Goal: Task Accomplishment & Management: Complete application form

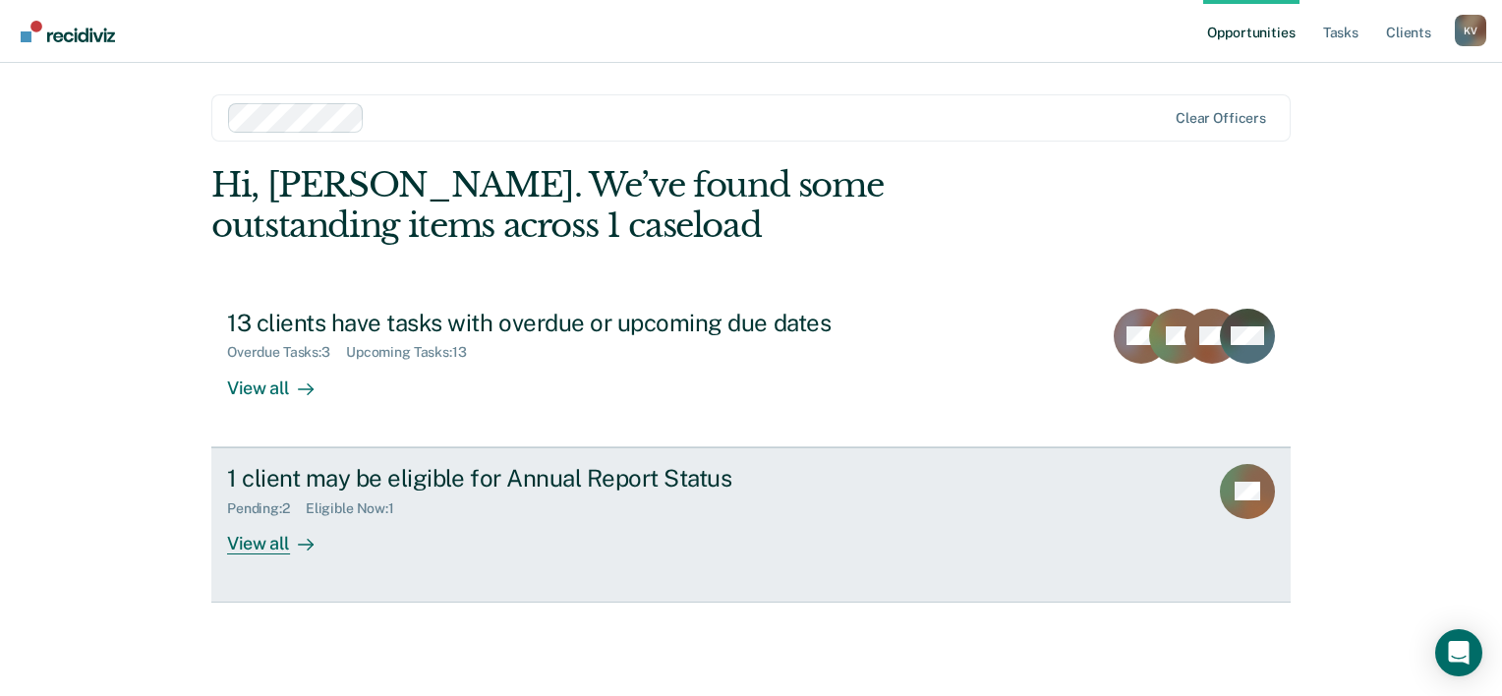
click at [275, 548] on div "View all" at bounding box center [282, 535] width 110 height 38
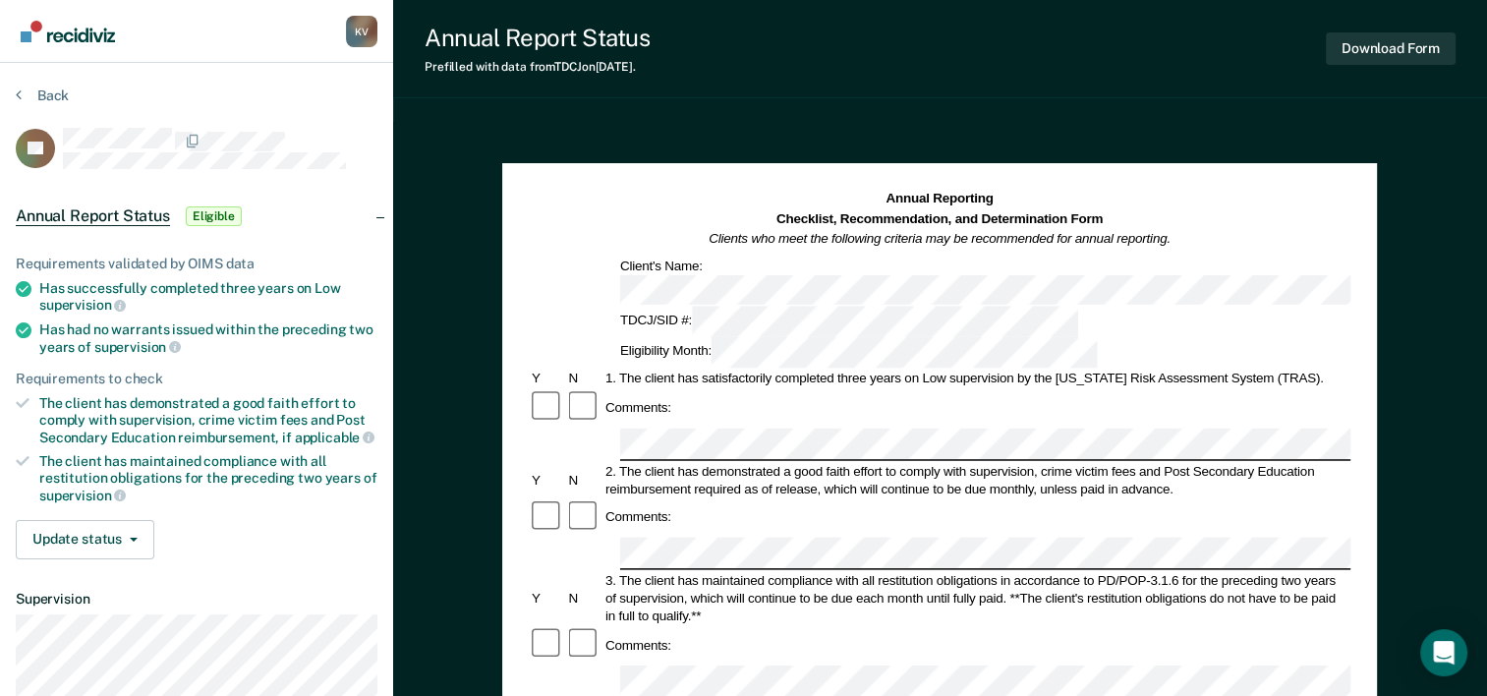
click at [904, 98] on div "Annual Report Status Prefilled with data from TDCJ on [DATE] . Download Form An…" at bounding box center [940, 683] width 1094 height 1366
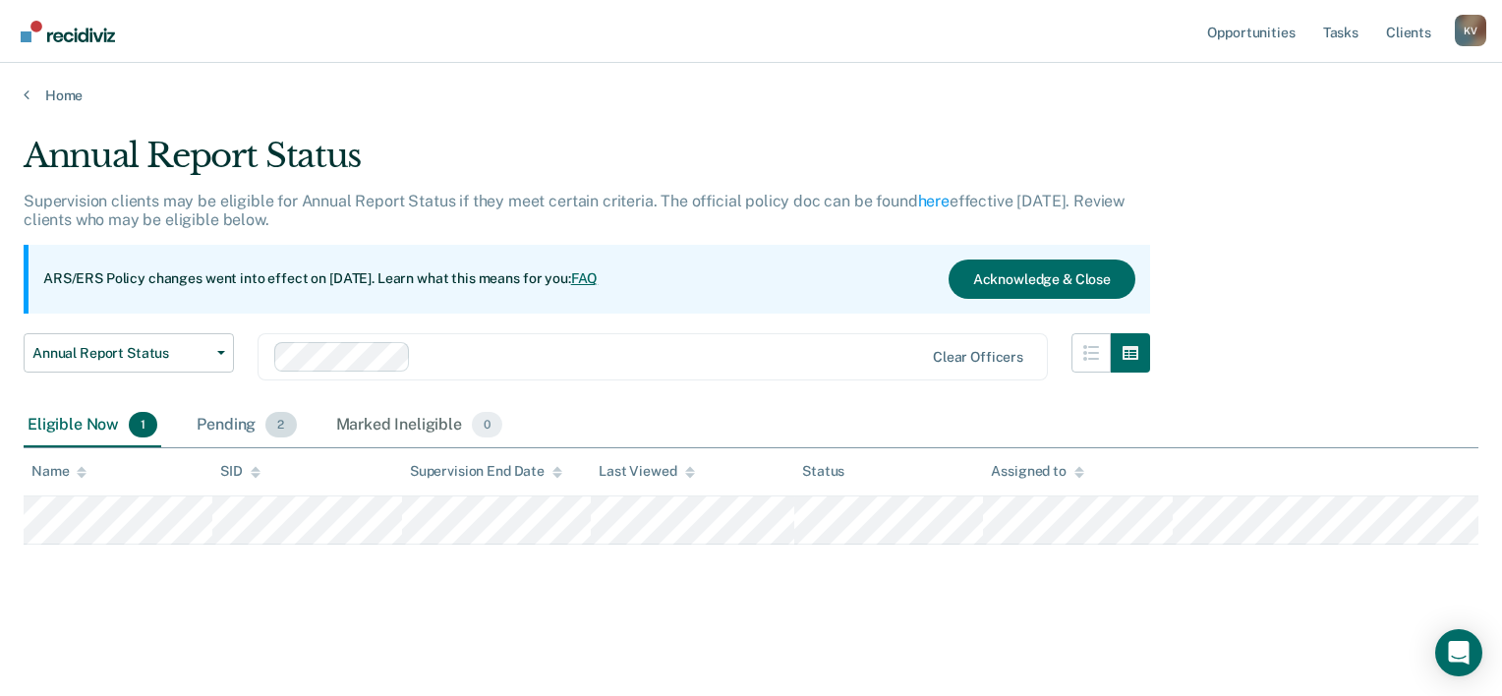
click at [267, 425] on span "2" at bounding box center [280, 425] width 30 height 26
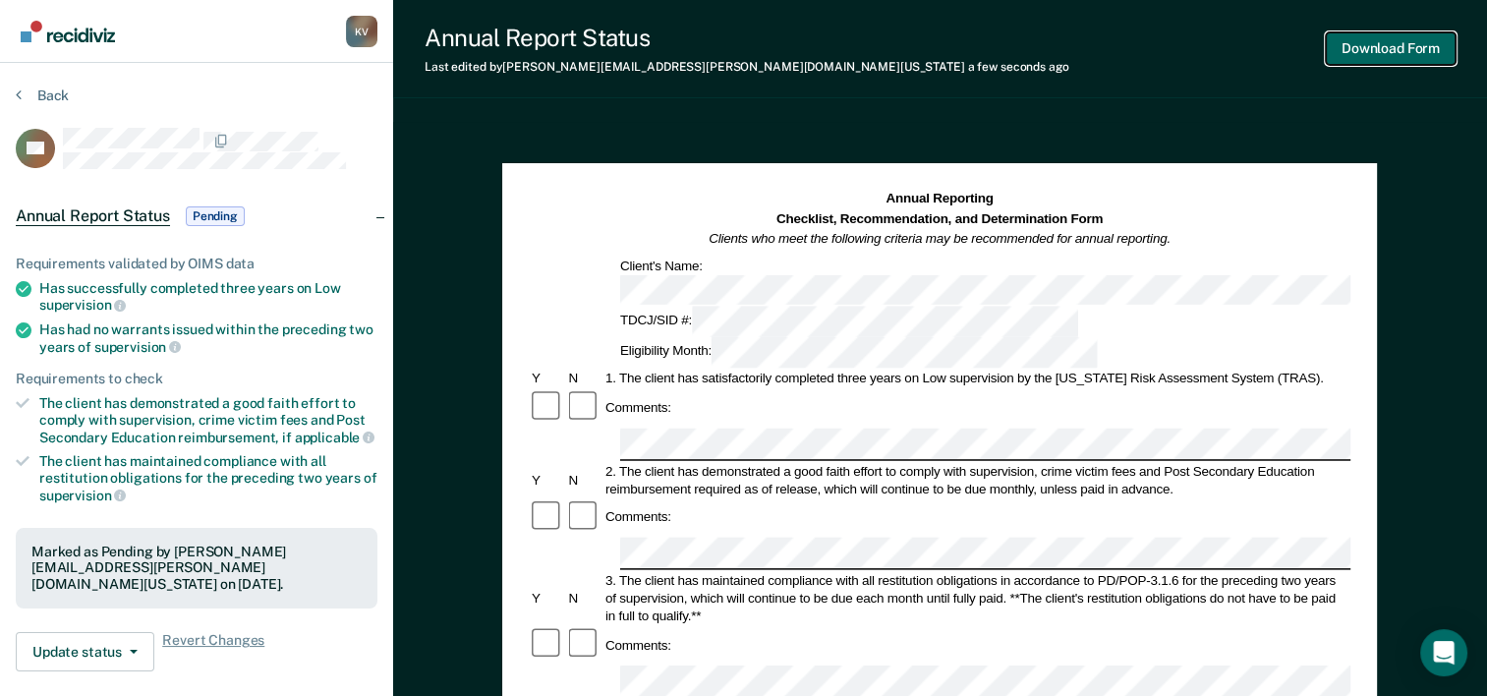
click at [1397, 51] on button "Download Form" at bounding box center [1391, 48] width 130 height 32
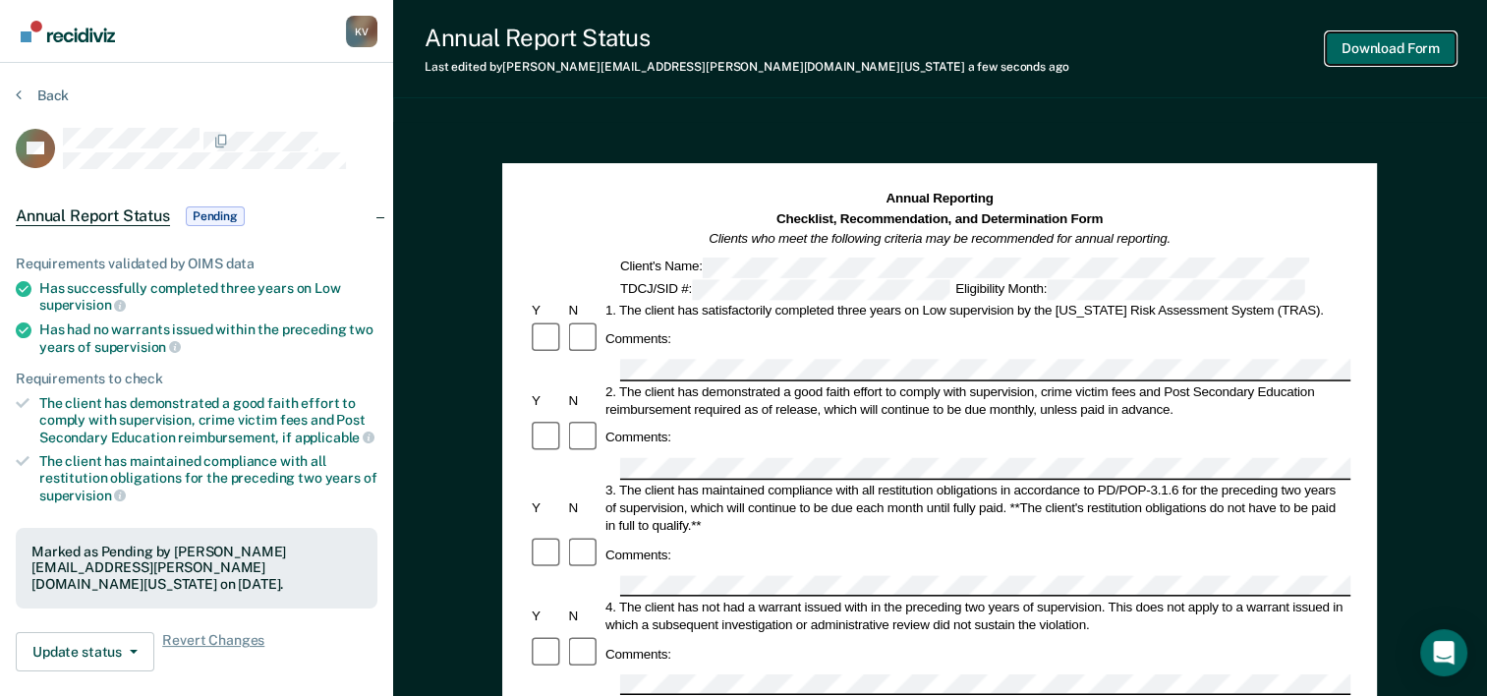
click at [1403, 51] on button "Download Form" at bounding box center [1391, 48] width 130 height 32
click at [1376, 43] on button "Download Form" at bounding box center [1391, 48] width 130 height 32
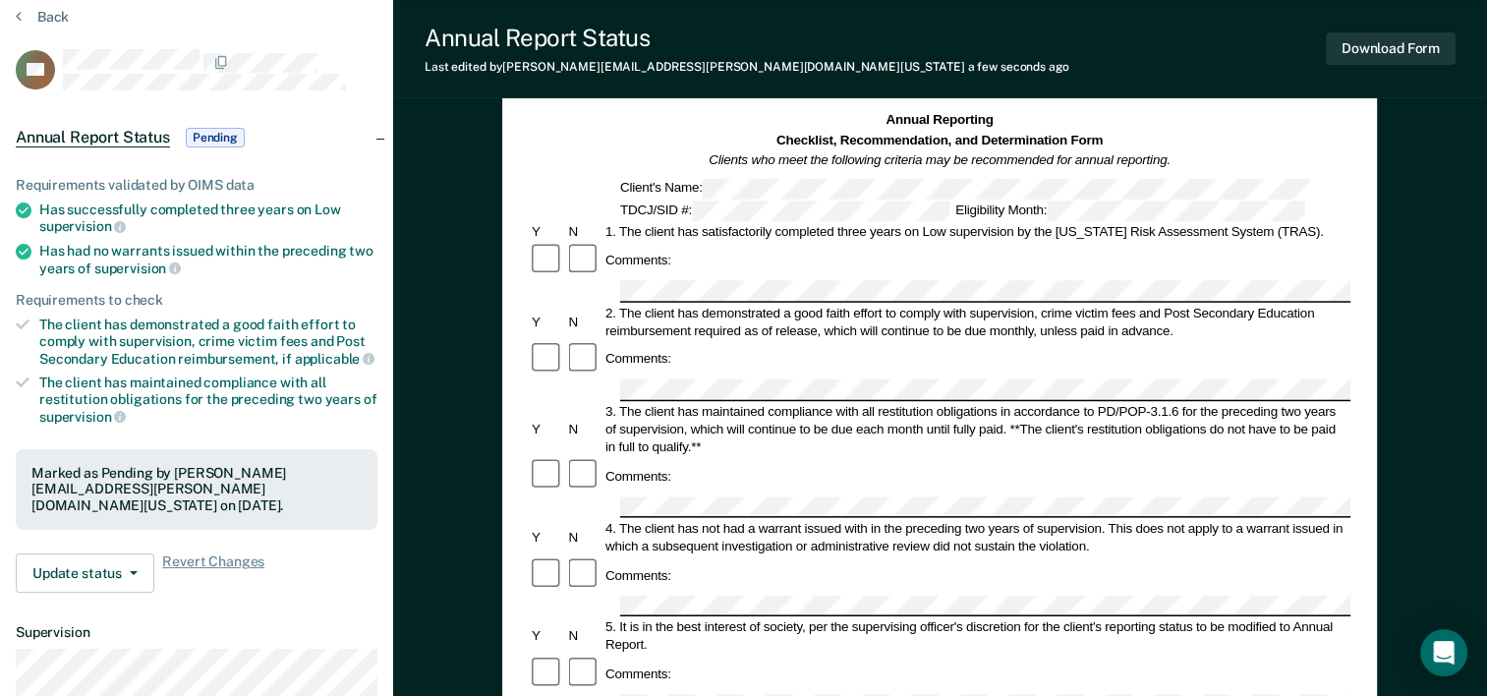
scroll to position [393, 0]
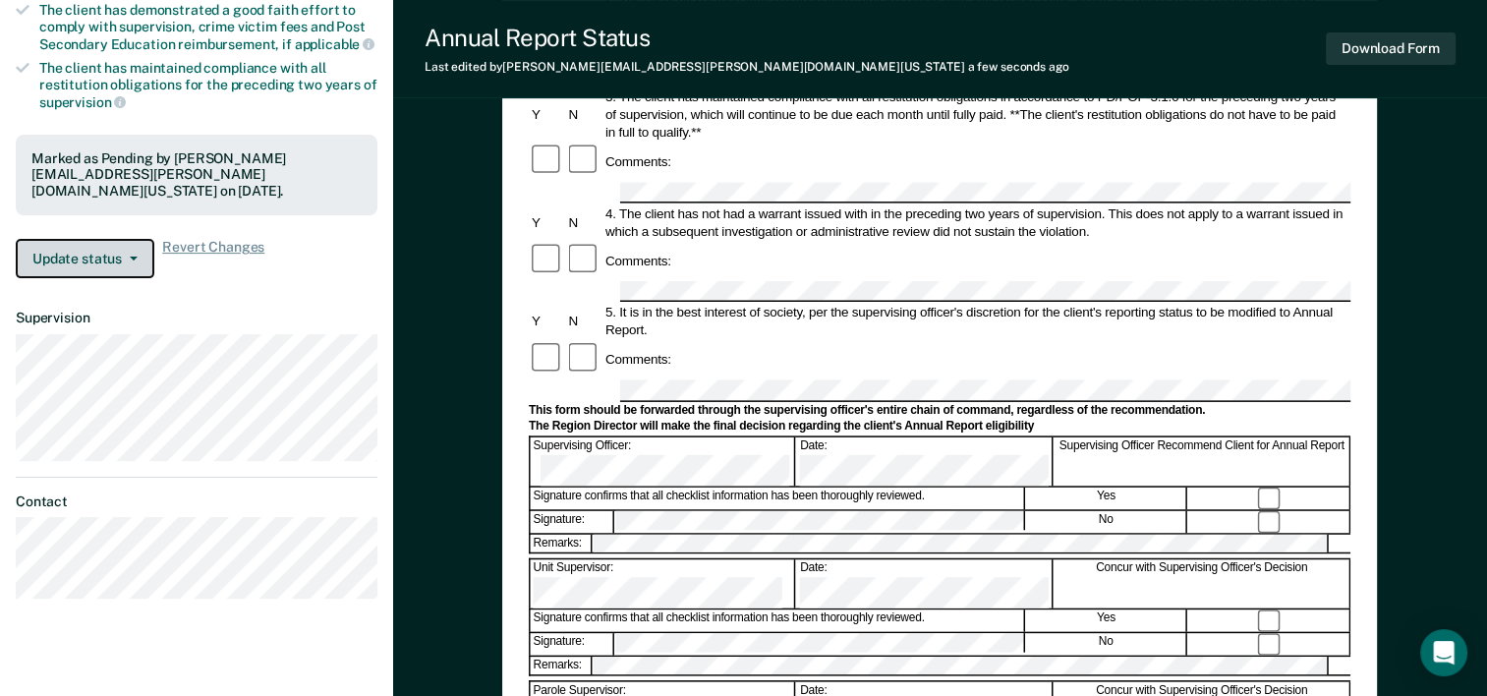
click at [134, 240] on button "Update status" at bounding box center [85, 258] width 139 height 39
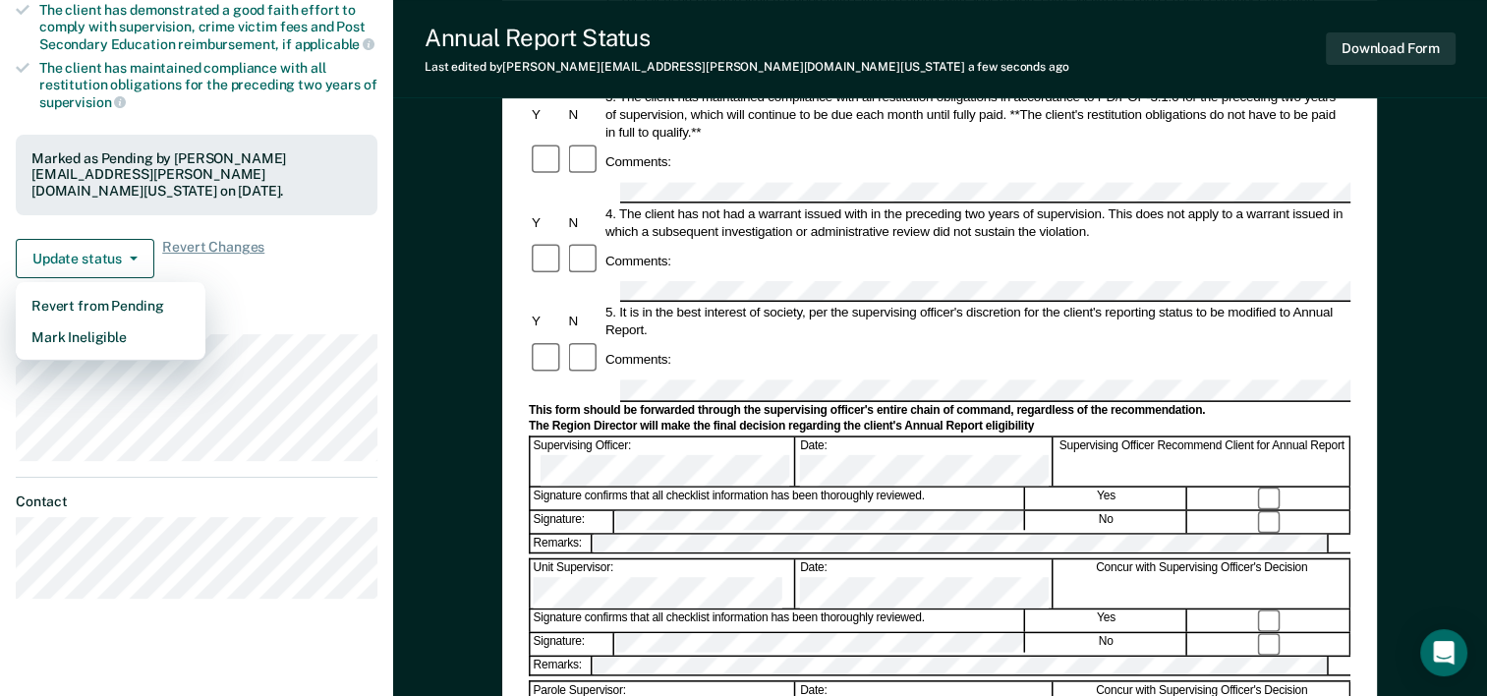
click at [287, 310] on dl "Supervision" at bounding box center [197, 385] width 362 height 150
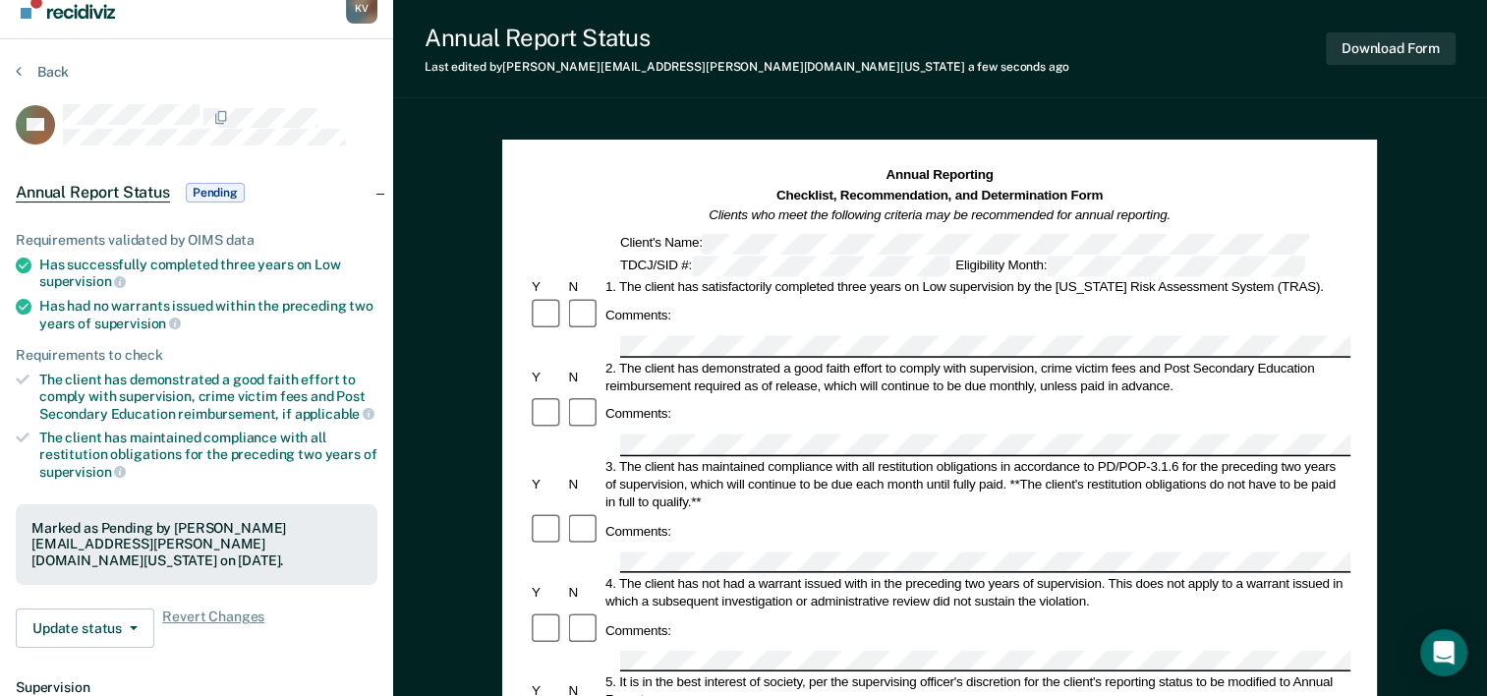
scroll to position [0, 0]
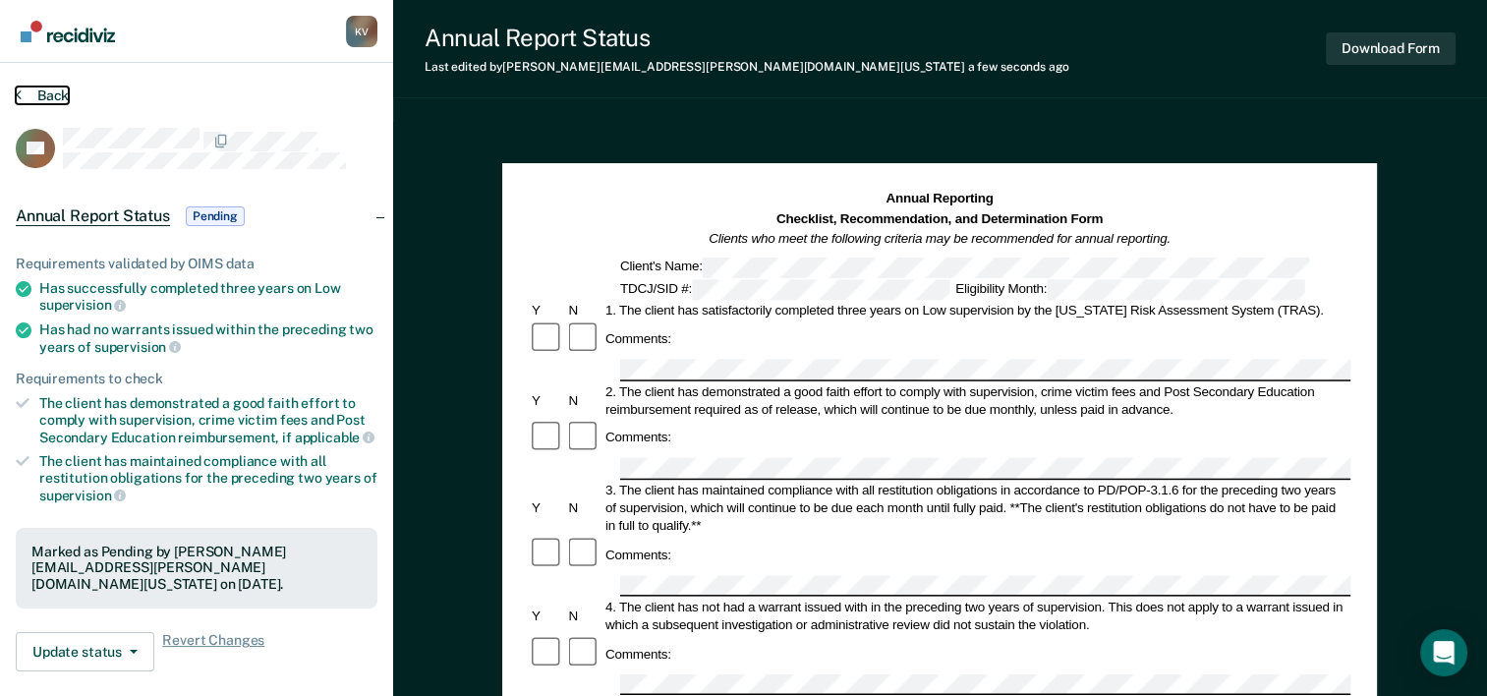
click at [43, 90] on button "Back" at bounding box center [42, 95] width 53 height 18
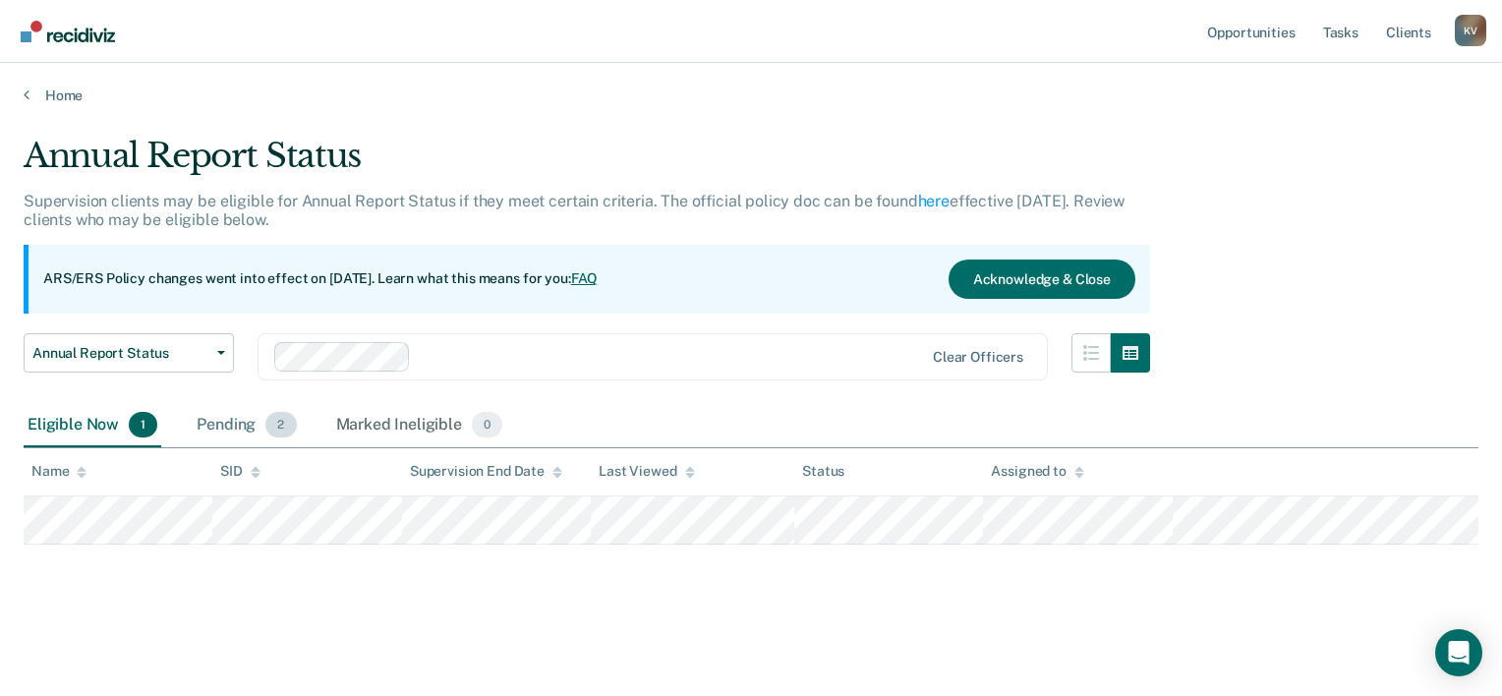
click at [265, 421] on span "2" at bounding box center [280, 425] width 30 height 26
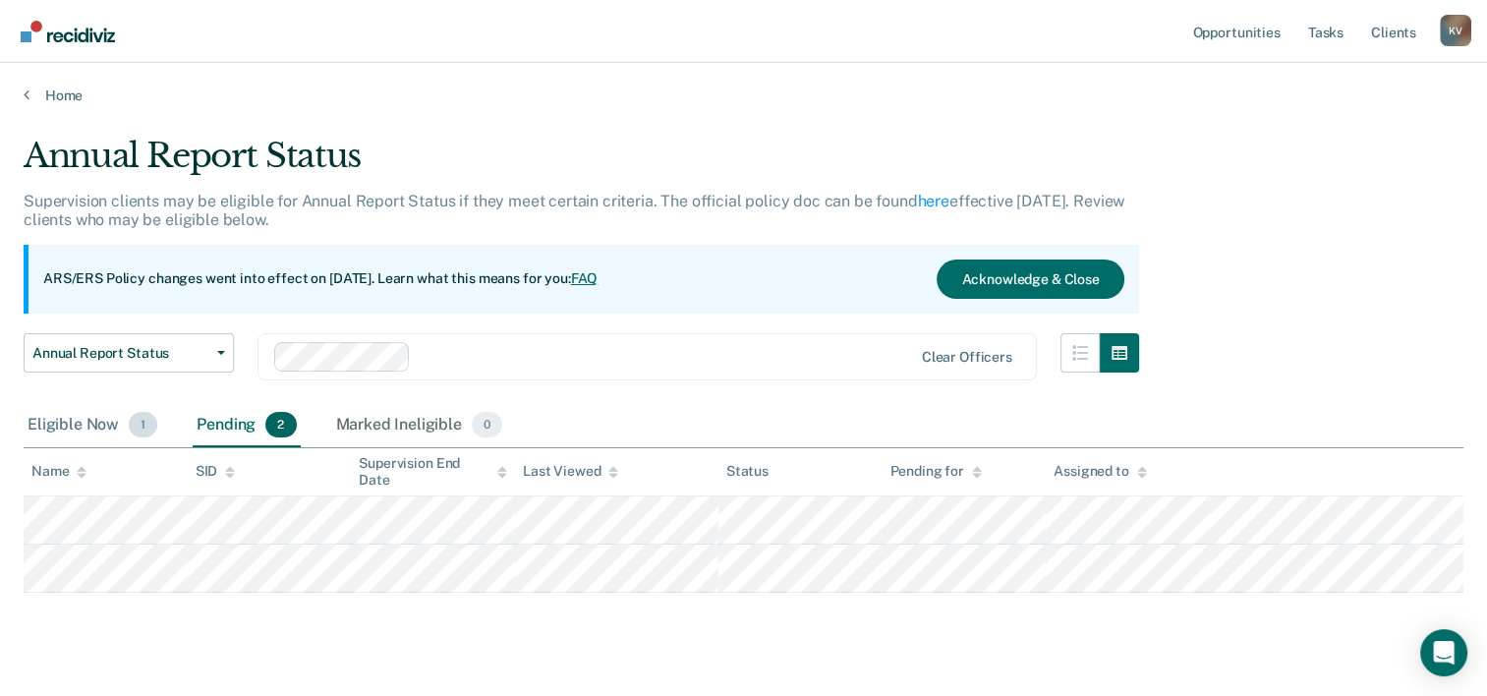
click at [133, 423] on span "1" at bounding box center [143, 425] width 28 height 26
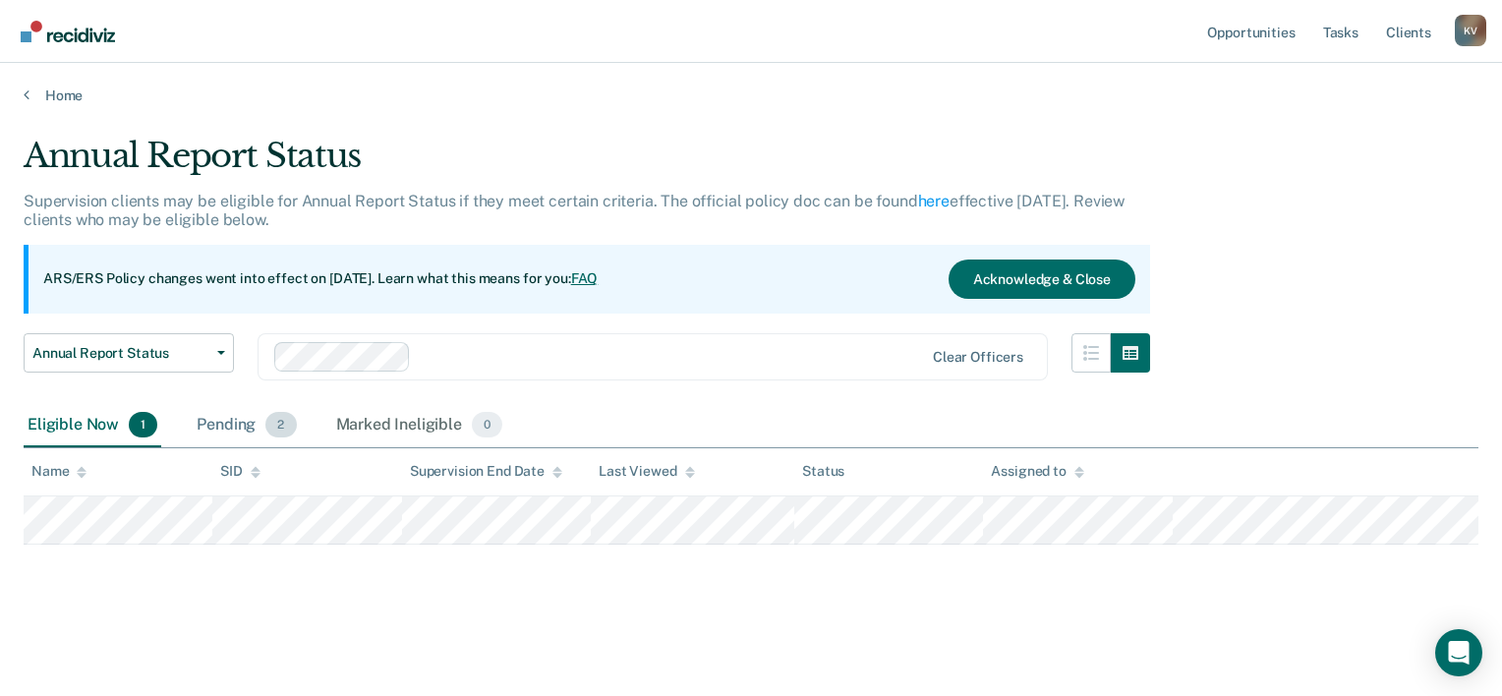
click at [263, 418] on div "Pending 2" at bounding box center [246, 425] width 107 height 43
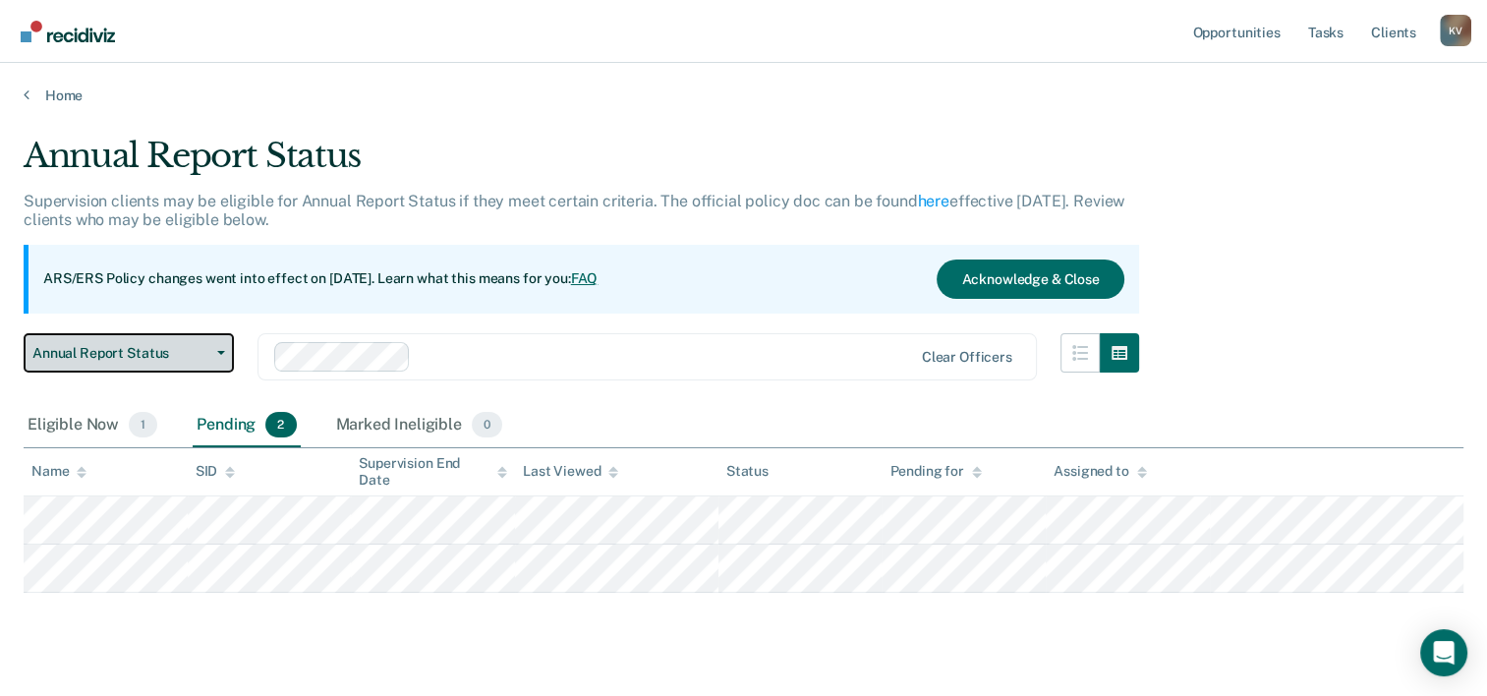
click at [213, 358] on button "Annual Report Status" at bounding box center [129, 352] width 210 height 39
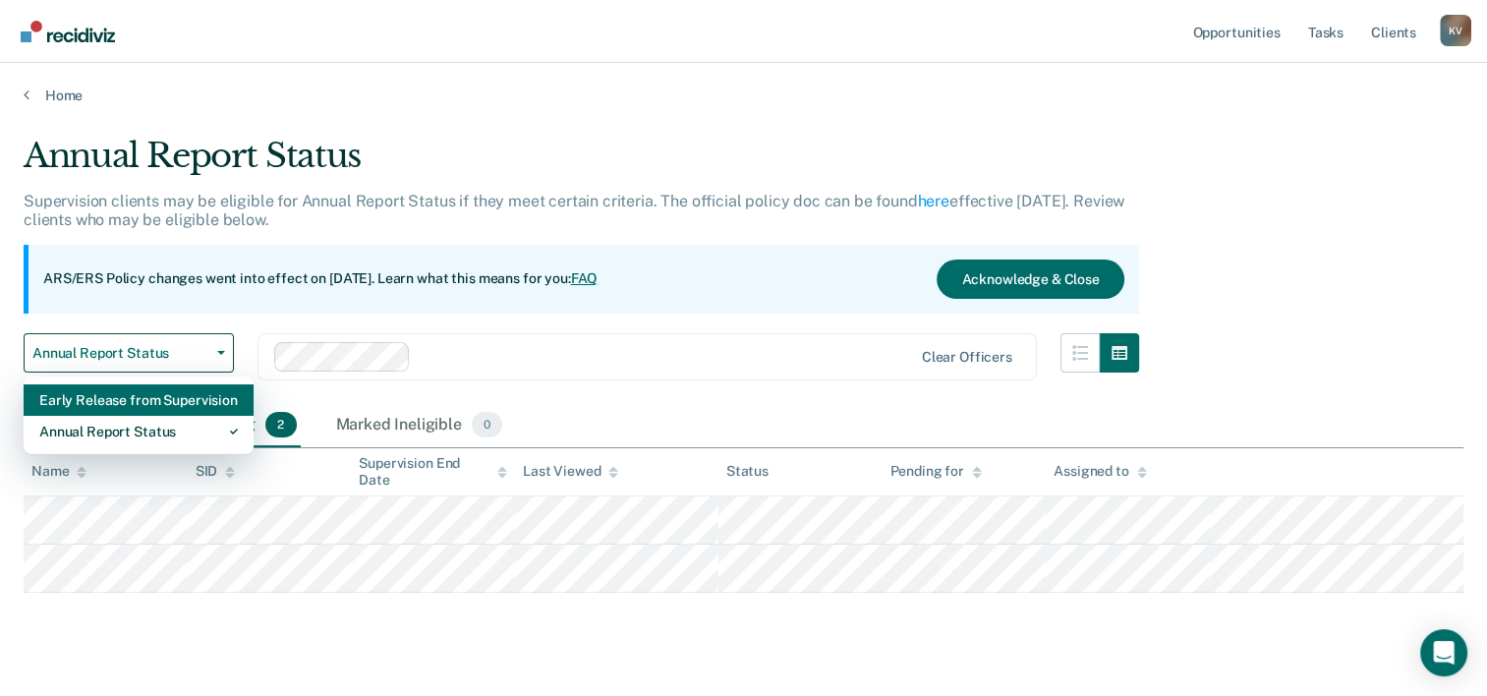
click at [191, 400] on div "Early Release from Supervision" at bounding box center [138, 399] width 199 height 31
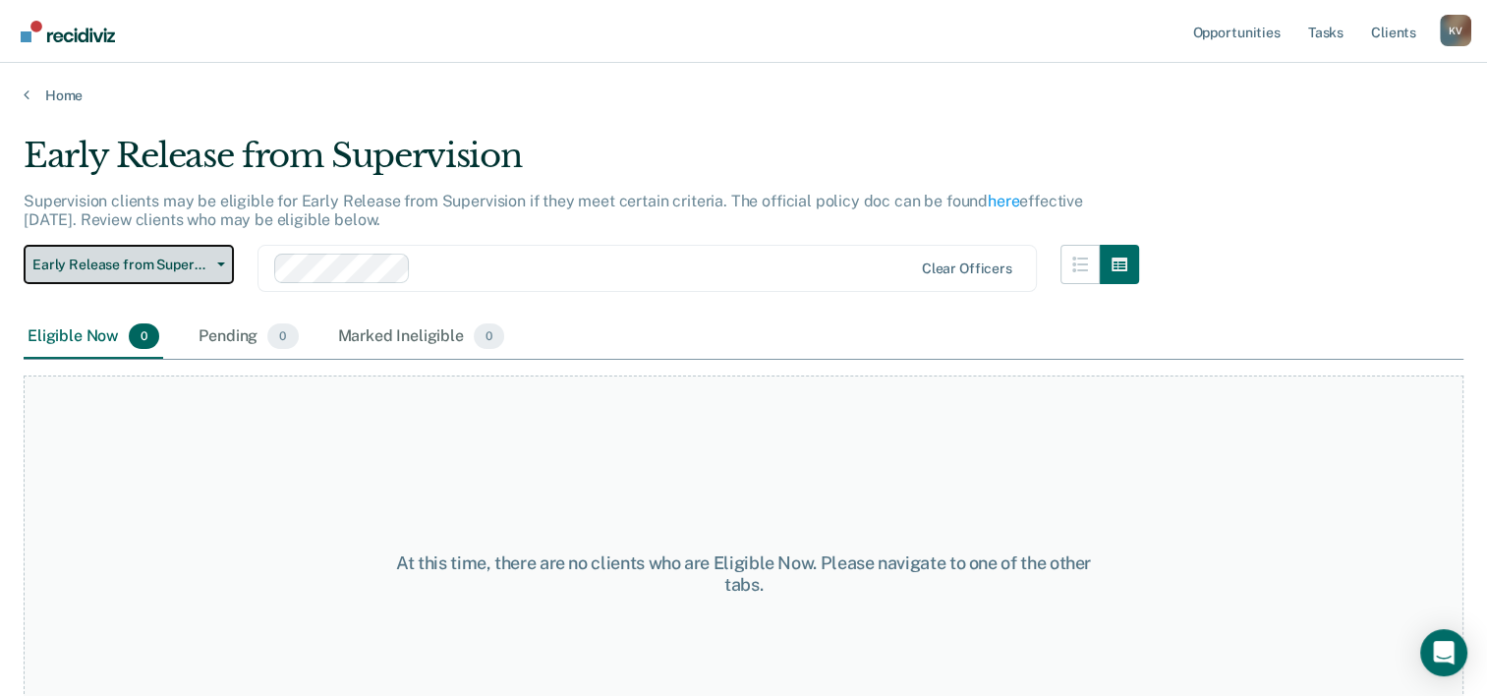
click at [212, 263] on span "button" at bounding box center [217, 264] width 16 height 4
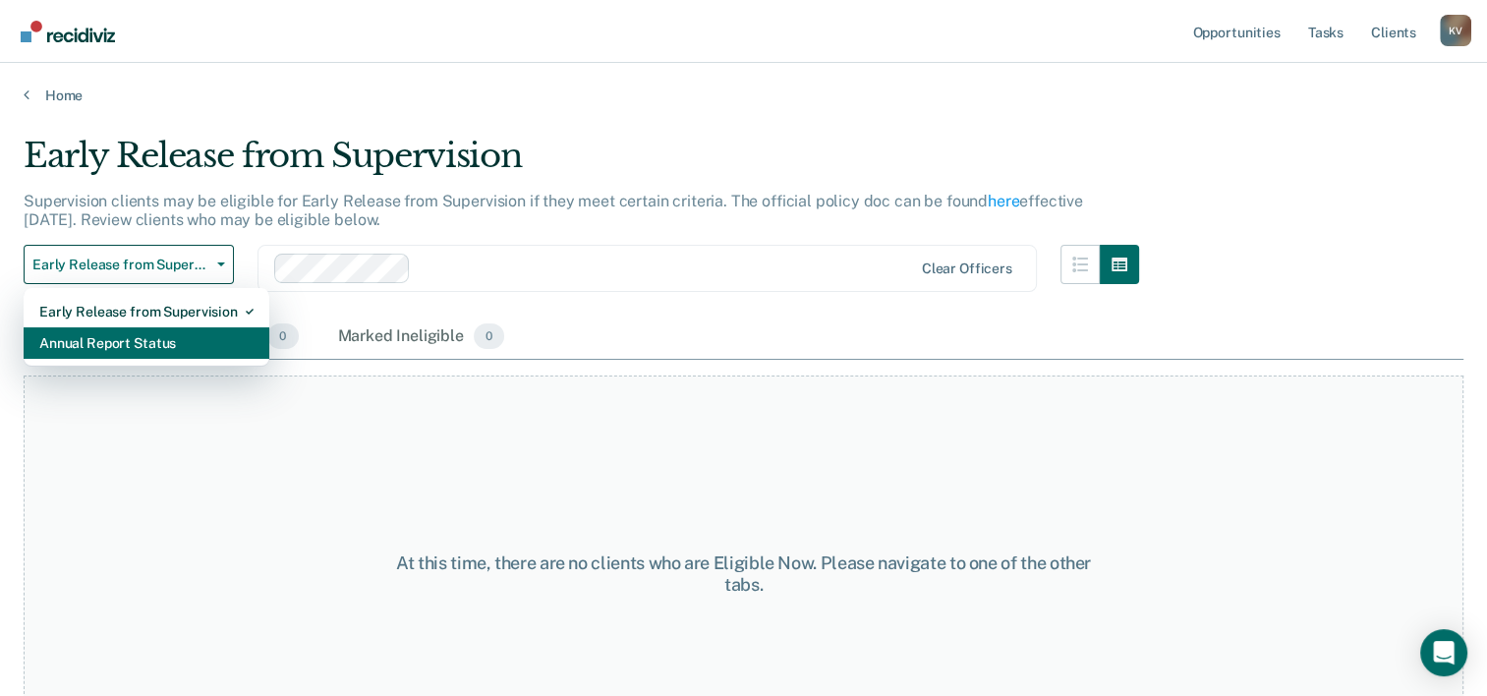
click at [200, 334] on div "Annual Report Status" at bounding box center [146, 342] width 214 height 31
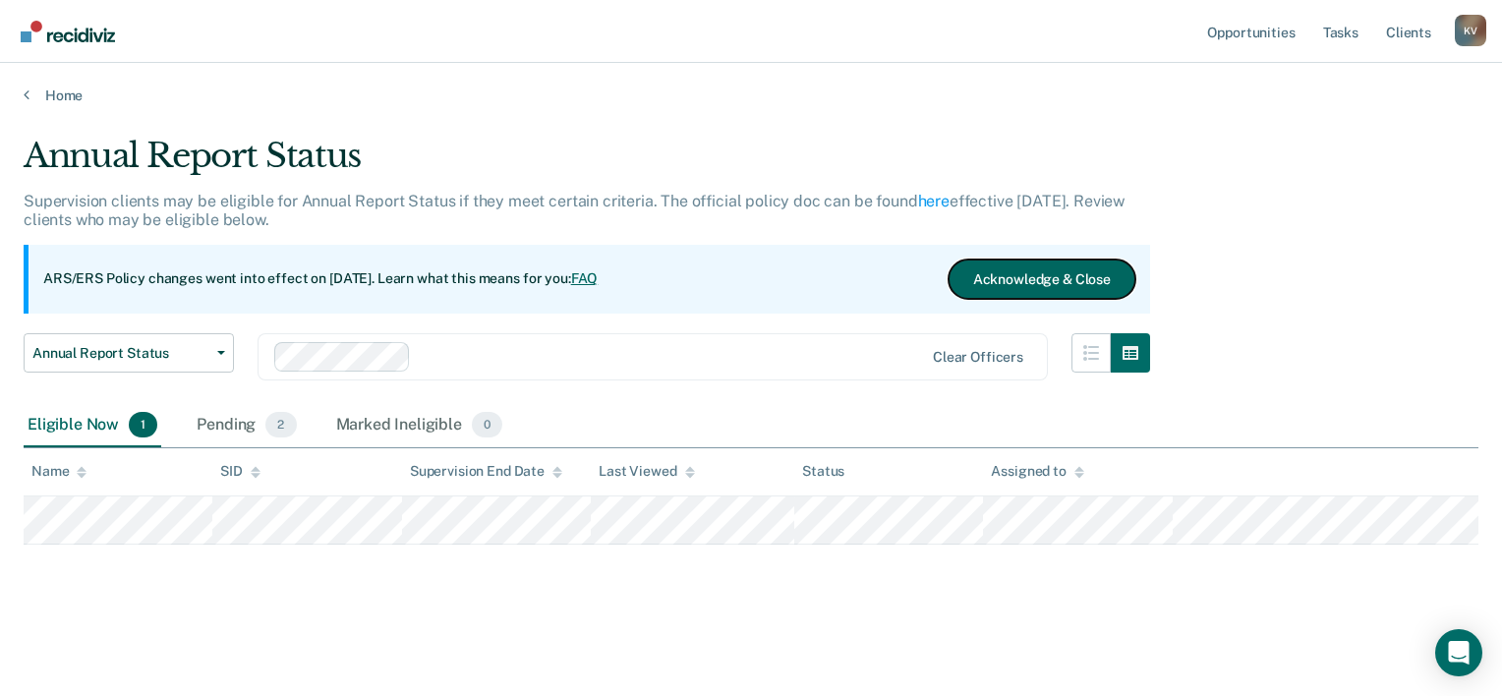
click at [992, 277] on button "Acknowledge & Close" at bounding box center [1041, 278] width 187 height 39
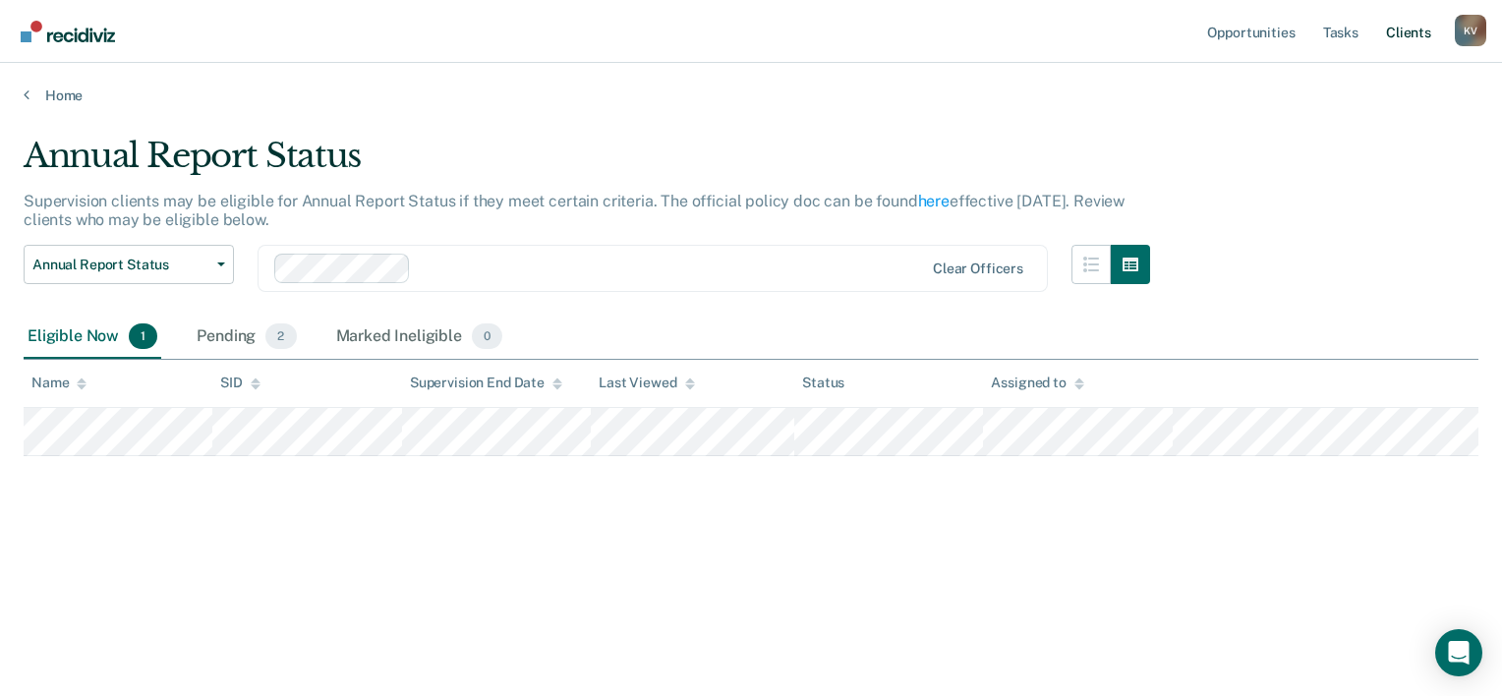
click at [1414, 34] on link "Client s" at bounding box center [1408, 31] width 53 height 63
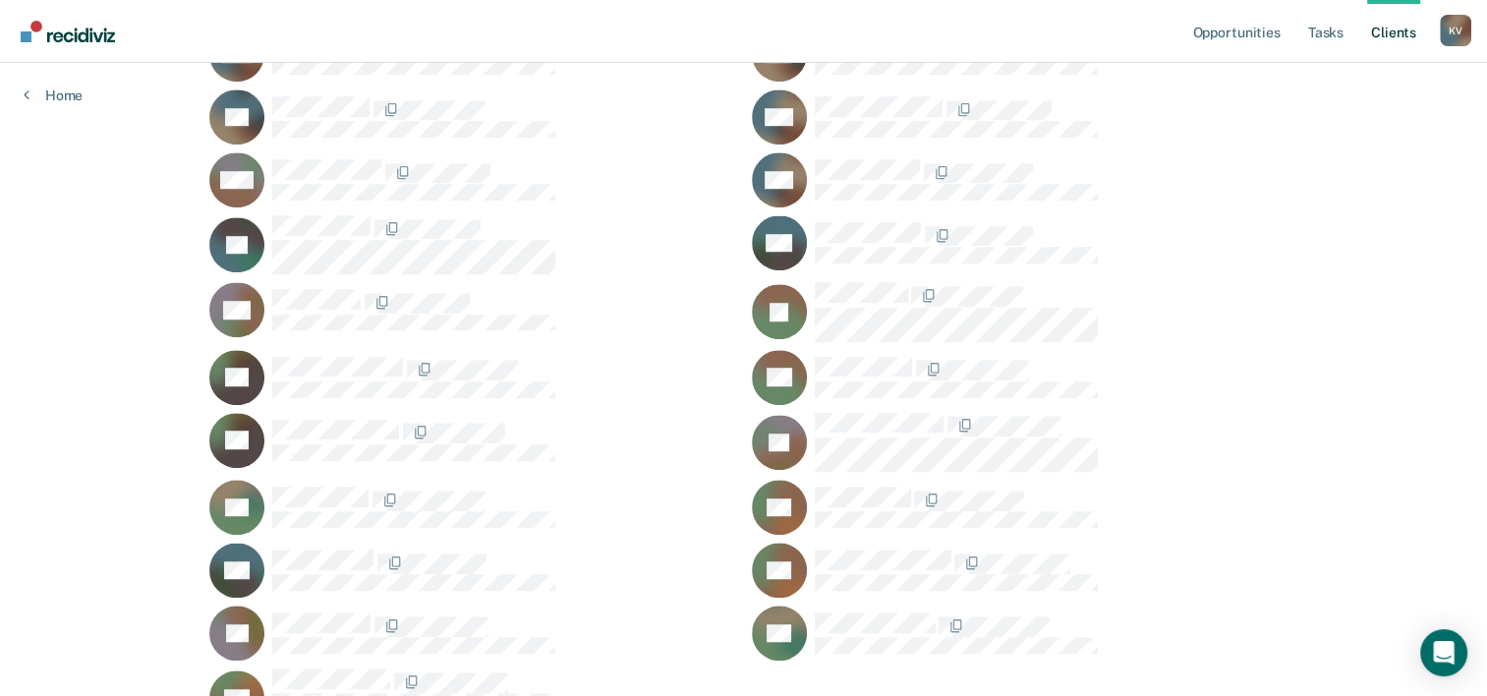
scroll to position [1434, 0]
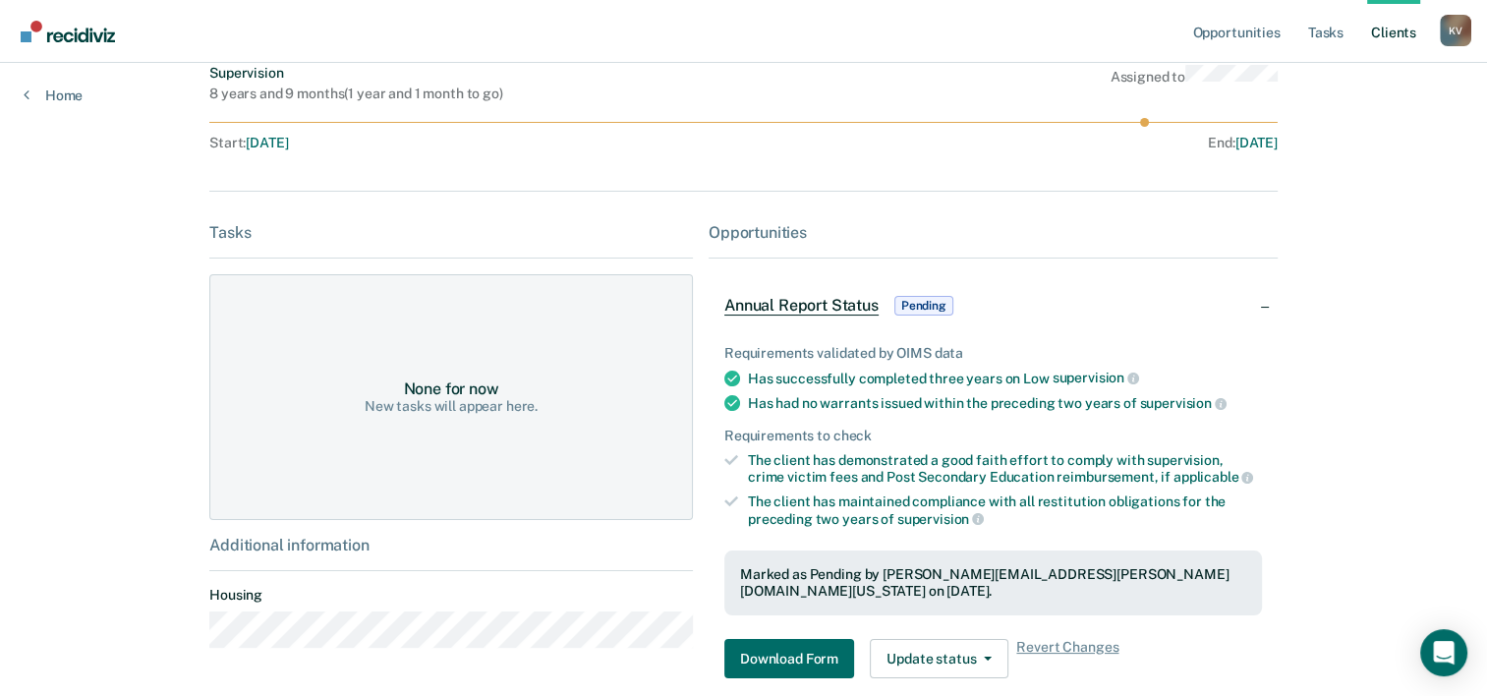
scroll to position [240, 0]
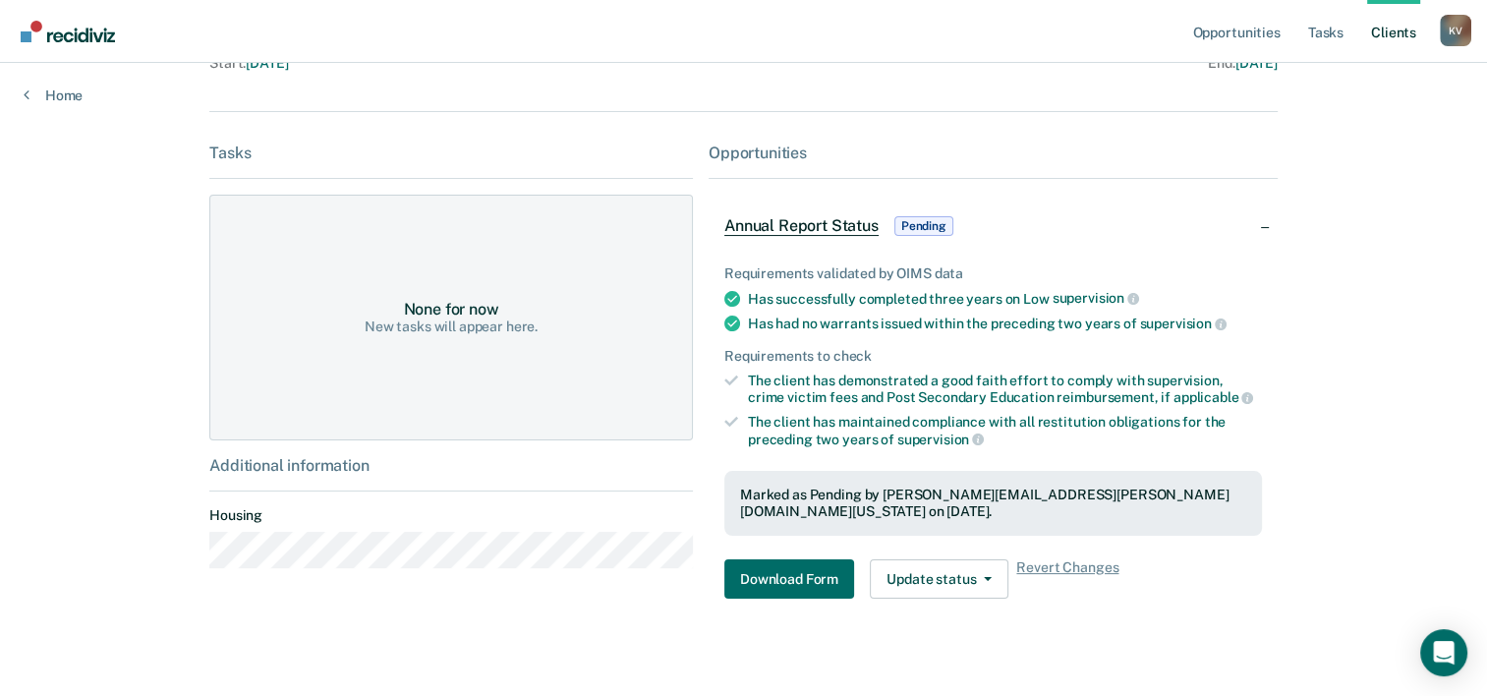
click at [749, 157] on div "Opportunities" at bounding box center [993, 152] width 569 height 19
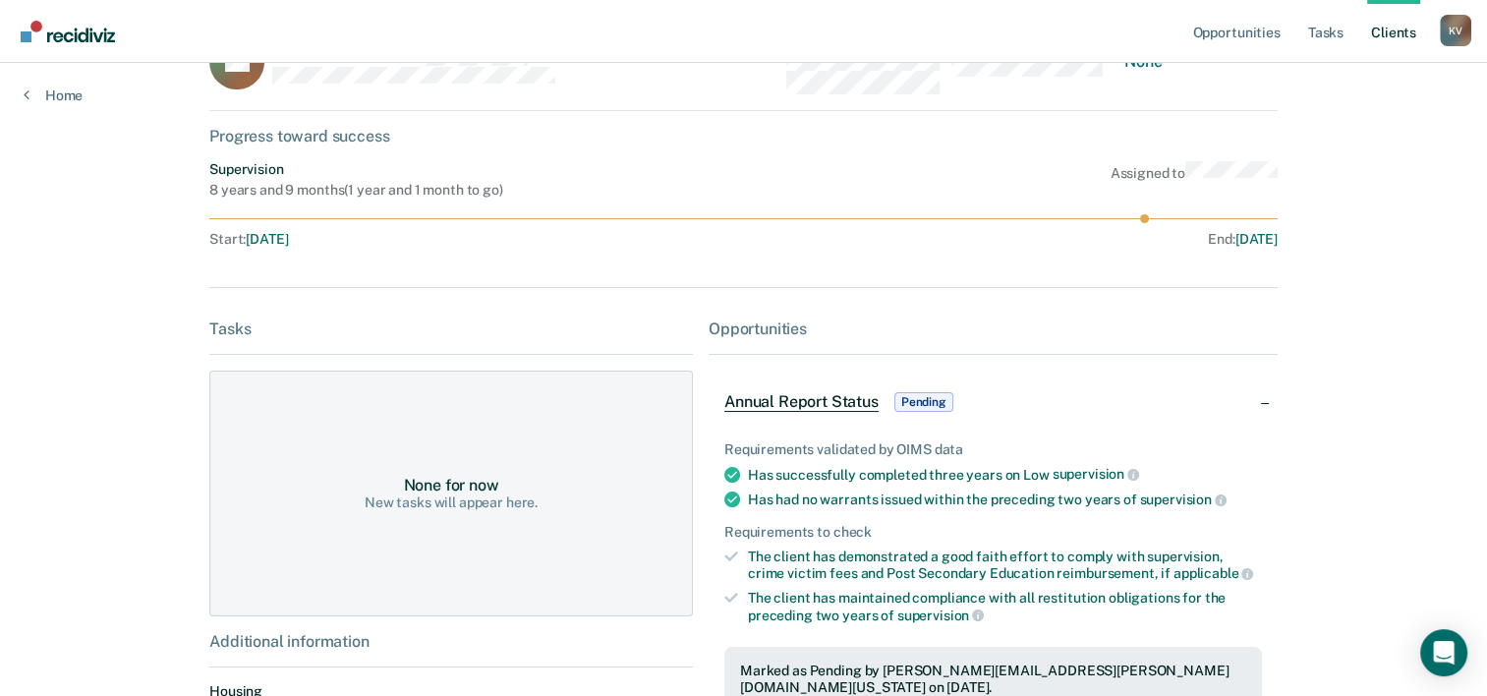
scroll to position [0, 0]
